Goal: Information Seeking & Learning: Learn about a topic

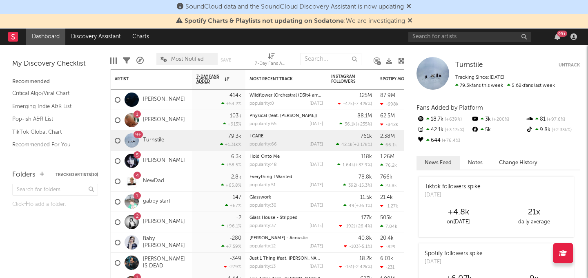
click at [158, 142] on link "Turnstile" at bounding box center [153, 140] width 21 height 7
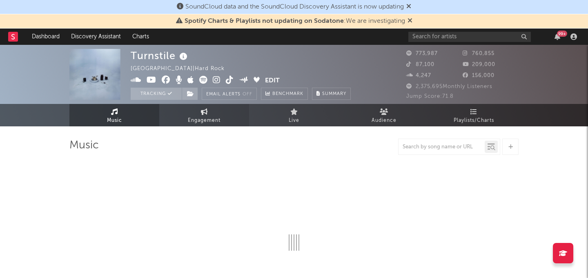
click at [209, 117] on span "Engagement" at bounding box center [204, 121] width 33 height 10
select select "1w"
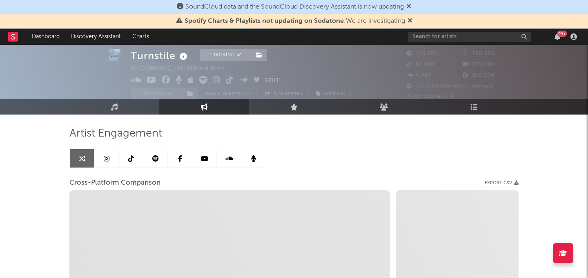
scroll to position [18, 0]
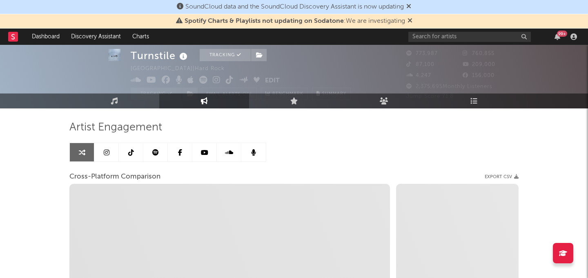
click at [131, 148] on link at bounding box center [131, 152] width 24 height 18
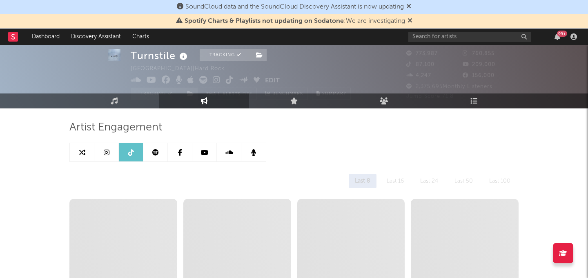
select select "6m"
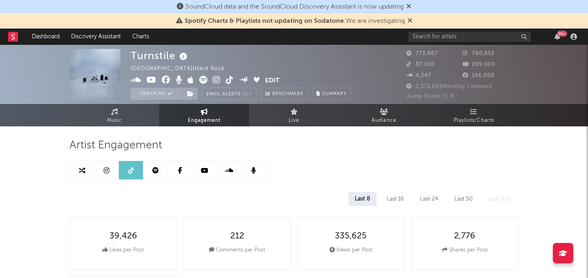
click at [87, 169] on link at bounding box center [82, 170] width 24 height 18
select select "1m"
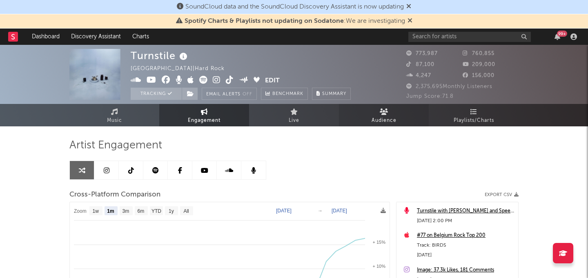
click at [394, 122] on span "Audience" at bounding box center [384, 121] width 25 height 10
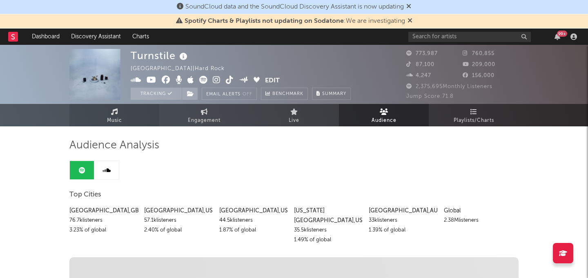
click at [127, 116] on link "Music" at bounding box center [114, 115] width 90 height 22
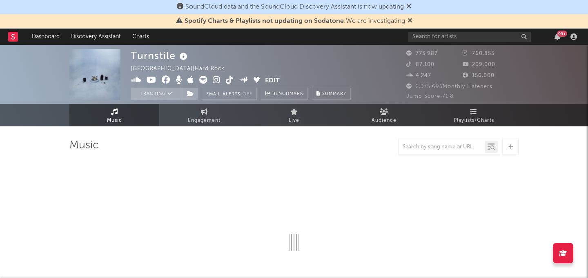
select select "6m"
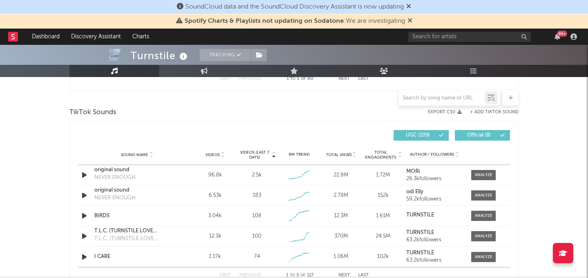
scroll to position [530, 0]
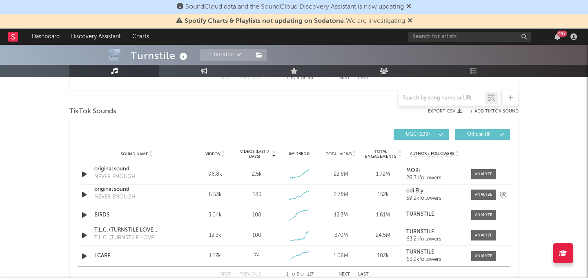
click at [122, 195] on div "NEVER ENOUGH" at bounding box center [114, 198] width 41 height 8
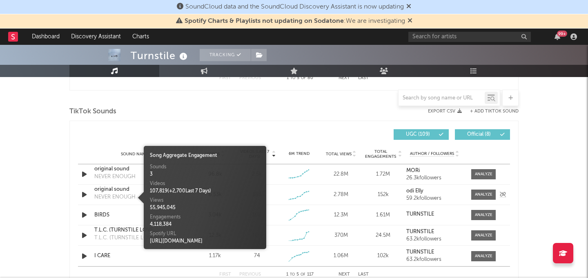
click at [114, 185] on div "Sound Name original sound NEVER ENOUGH Videos 6.53k Videos (last 7 days) 183 We…" at bounding box center [294, 195] width 432 height 20
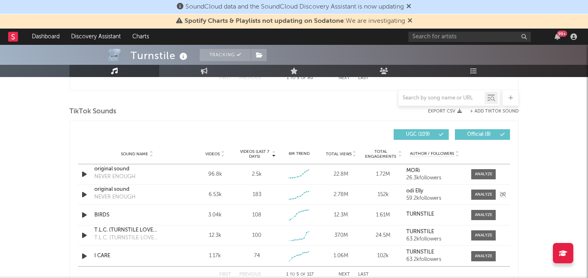
click at [116, 188] on div "original sound" at bounding box center [136, 190] width 85 height 8
click at [111, 169] on div "original sound" at bounding box center [136, 169] width 85 height 8
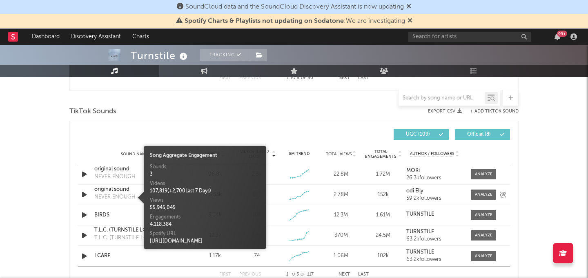
click at [124, 194] on div "NEVER ENOUGH" at bounding box center [114, 198] width 41 height 8
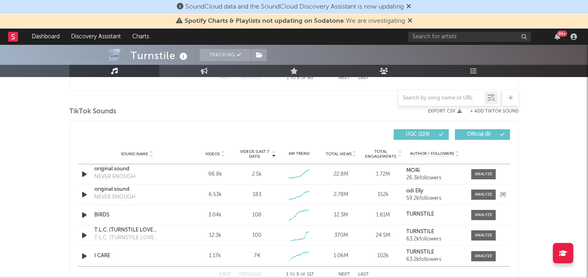
click at [116, 188] on div "original sound" at bounding box center [136, 190] width 85 height 8
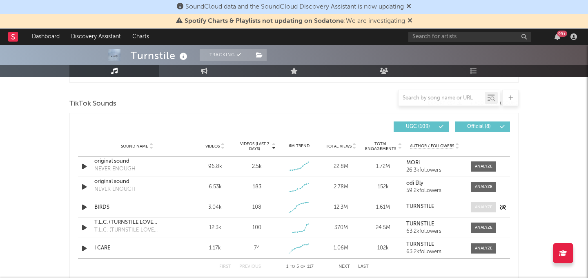
click at [477, 212] on span at bounding box center [483, 208] width 24 height 10
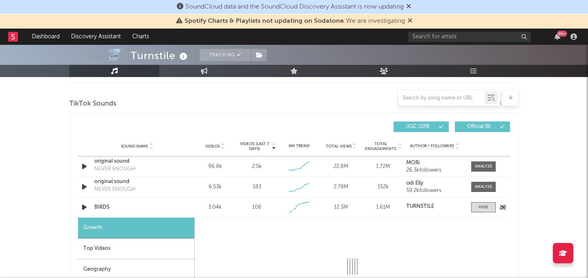
select select "1w"
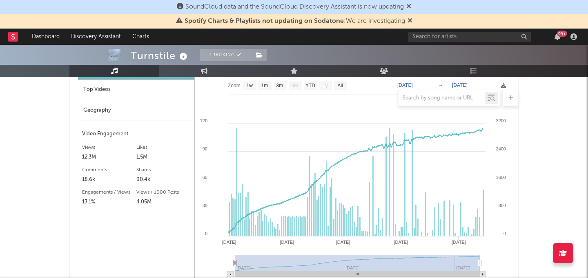
scroll to position [697, 0]
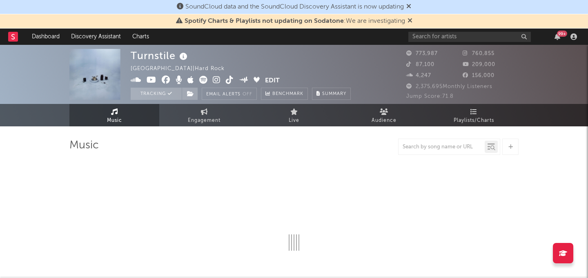
select select "6m"
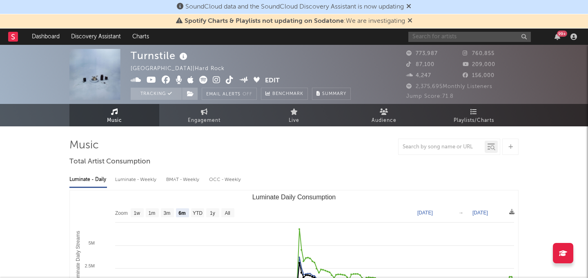
click at [449, 37] on input "text" at bounding box center [469, 37] width 122 height 10
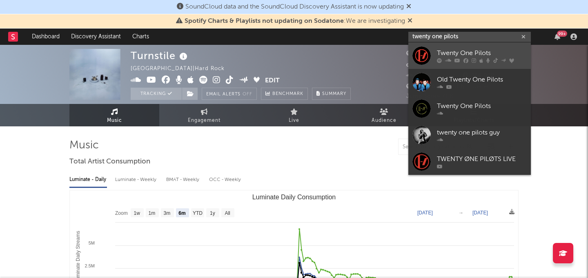
type input "twenty one pilots"
click at [454, 58] on icon at bounding box center [457, 60] width 6 height 5
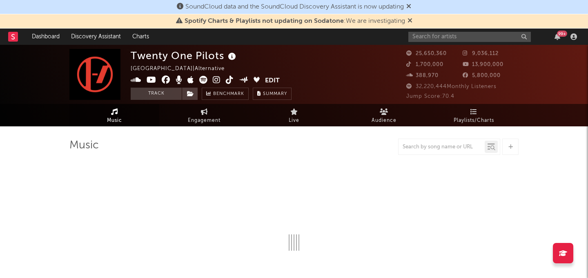
select select "6m"
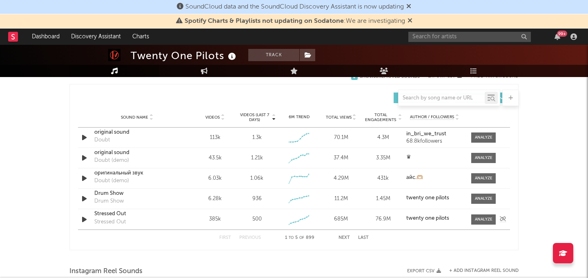
scroll to position [570, 0]
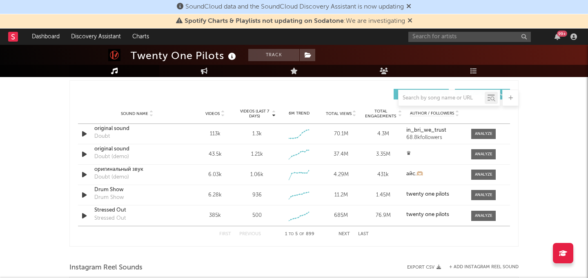
click at [343, 235] on button "Next" at bounding box center [344, 234] width 11 height 4
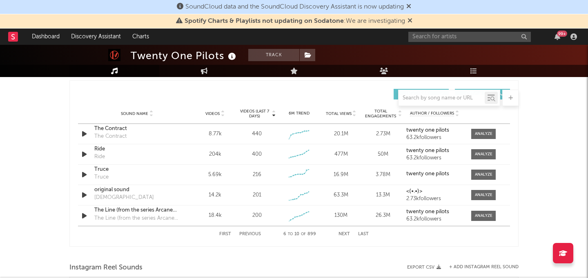
click at [343, 234] on button "Next" at bounding box center [344, 234] width 11 height 4
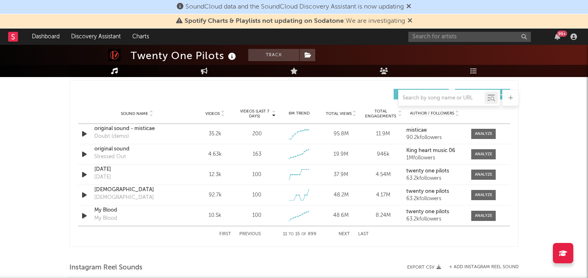
click at [226, 233] on button "First" at bounding box center [225, 234] width 12 height 4
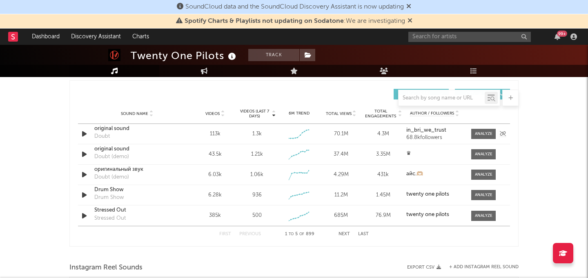
click at [127, 128] on div "original sound" at bounding box center [136, 129] width 85 height 8
click at [109, 147] on div "original sound" at bounding box center [136, 149] width 85 height 8
